Goal: Task Accomplishment & Management: Manage account settings

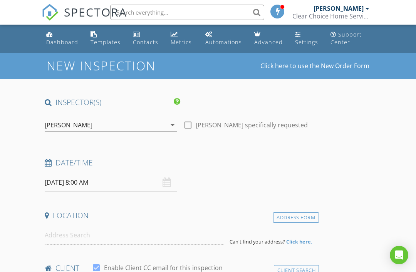
select select "7"
click at [64, 181] on input "08/28/2025 8:00 AM" at bounding box center [111, 182] width 132 height 19
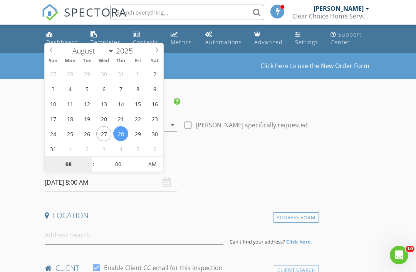
type input "08/27/2025 8:00 AM"
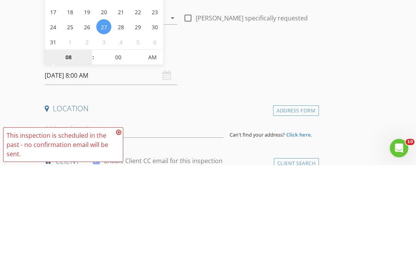
type input "9"
type input "[DATE] 9:00 AM"
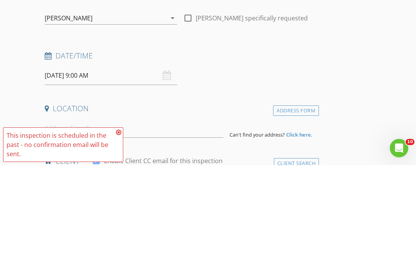
scroll to position [107, 0]
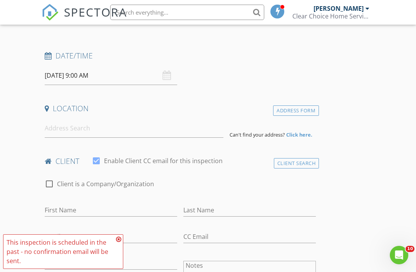
click at [57, 136] on input at bounding box center [134, 128] width 179 height 19
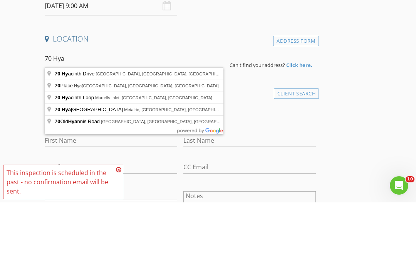
type input "70 Hyacinth Drive, Covington, LA, USA"
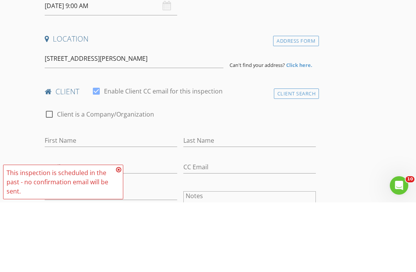
scroll to position [177, 0]
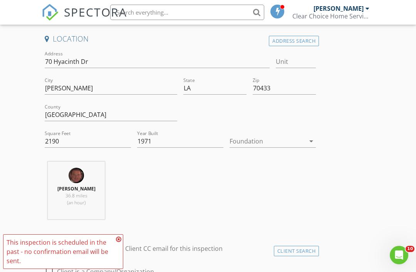
click at [116, 238] on icon at bounding box center [118, 239] width 5 height 6
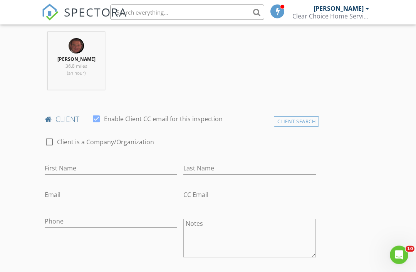
scroll to position [306, 0]
click at [289, 122] on div "Client Search" at bounding box center [296, 122] width 45 height 10
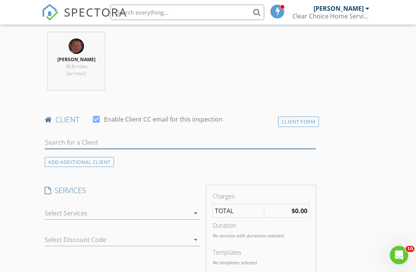
click at [65, 141] on input "text" at bounding box center [180, 142] width 271 height 13
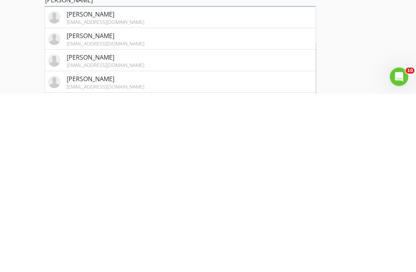
scroll to position [269, 0]
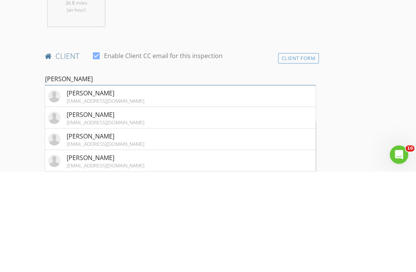
type input "[PERSON_NAME]"
click at [294, 154] on div "Client Form" at bounding box center [298, 159] width 41 height 10
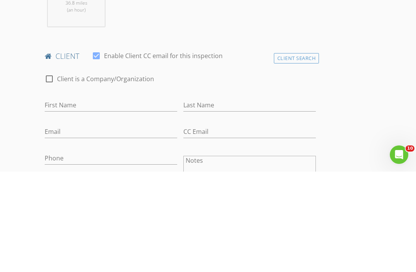
scroll to position [370, 0]
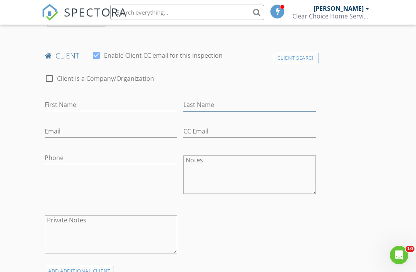
click at [202, 104] on input "Last Name" at bounding box center [249, 105] width 132 height 13
type input "Cassisi"
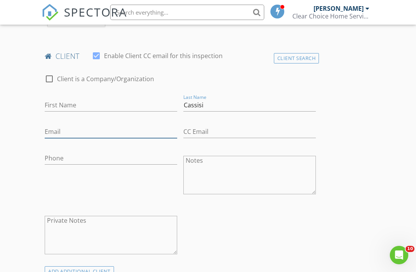
click at [49, 132] on input "Email" at bounding box center [111, 131] width 132 height 13
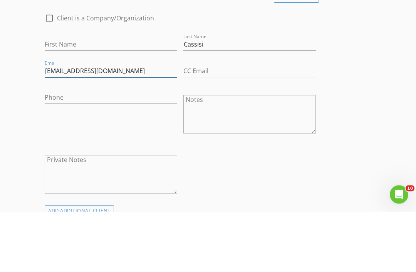
type input "Chopper-1@att.net"
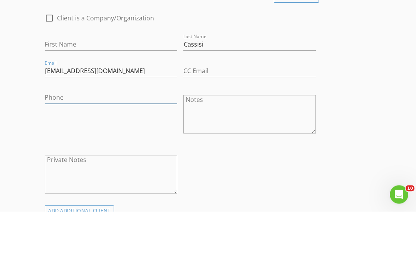
click at [57, 152] on input "Phone" at bounding box center [111, 158] width 132 height 13
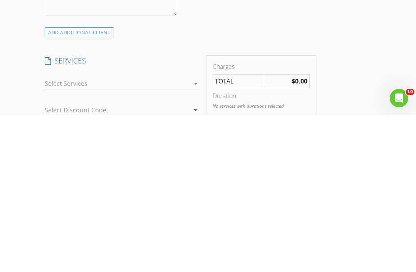
type input "[PHONE_NUMBER]"
click at [58, 234] on div at bounding box center [117, 240] width 145 height 12
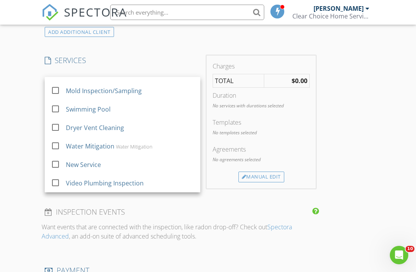
scroll to position [14, 0]
click at [55, 184] on div at bounding box center [55, 182] width 13 height 13
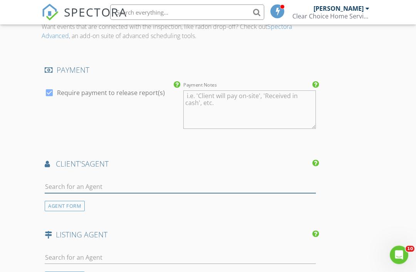
click at [60, 182] on input "text" at bounding box center [180, 187] width 271 height 13
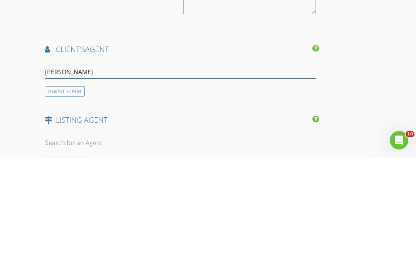
type input "Jose"
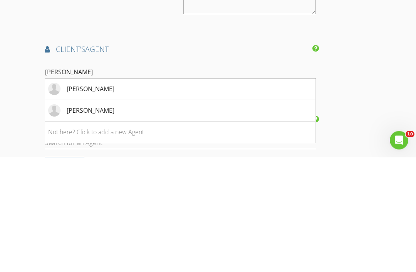
click at [78, 199] on div "[PERSON_NAME]" at bounding box center [91, 203] width 48 height 9
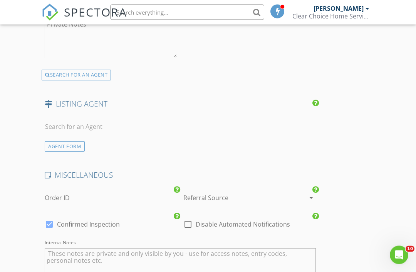
scroll to position [1132, 0]
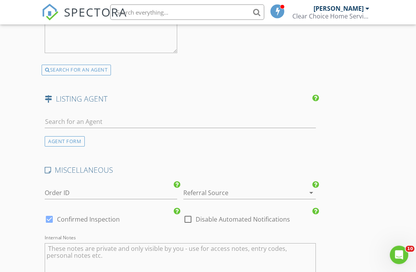
click at [196, 188] on div at bounding box center [238, 193] width 111 height 12
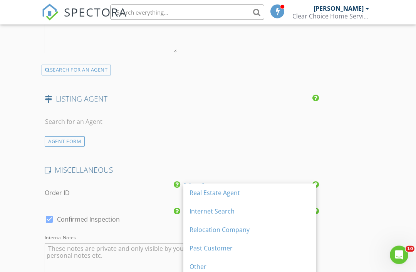
scroll to position [1132, 0]
click at [200, 194] on div "Real Estate Agent" at bounding box center [249, 192] width 120 height 9
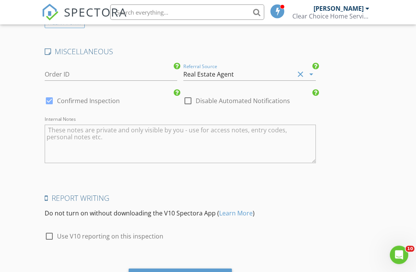
scroll to position [1265, 0]
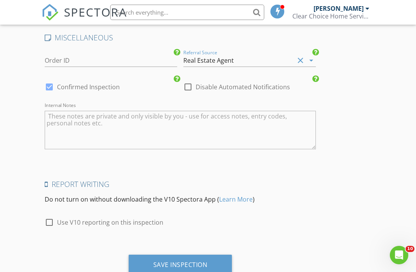
click at [181, 264] on div "Save Inspection" at bounding box center [180, 265] width 54 height 8
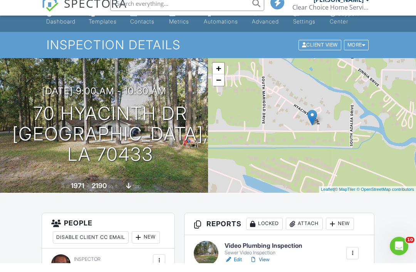
scroll to position [58, 0]
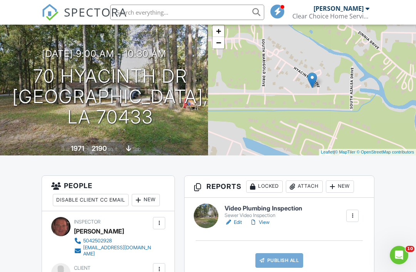
click at [234, 225] on link "Edit" at bounding box center [232, 223] width 17 height 8
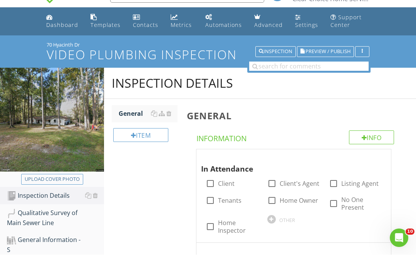
scroll to position [17, 0]
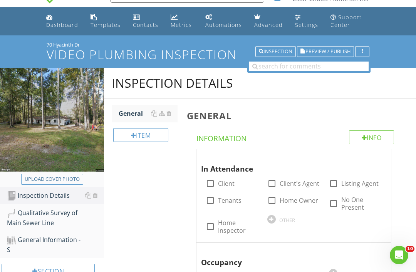
click at [38, 184] on button "Upload cover photo" at bounding box center [52, 179] width 62 height 11
type input "C:\fakepath\IMG_6492.jpeg"
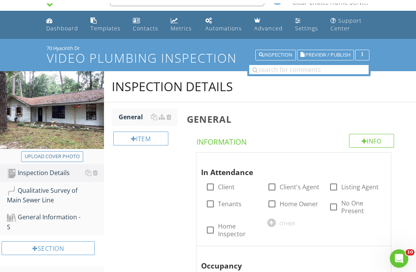
scroll to position [0, 0]
